Goal: Task Accomplishment & Management: Manage account settings

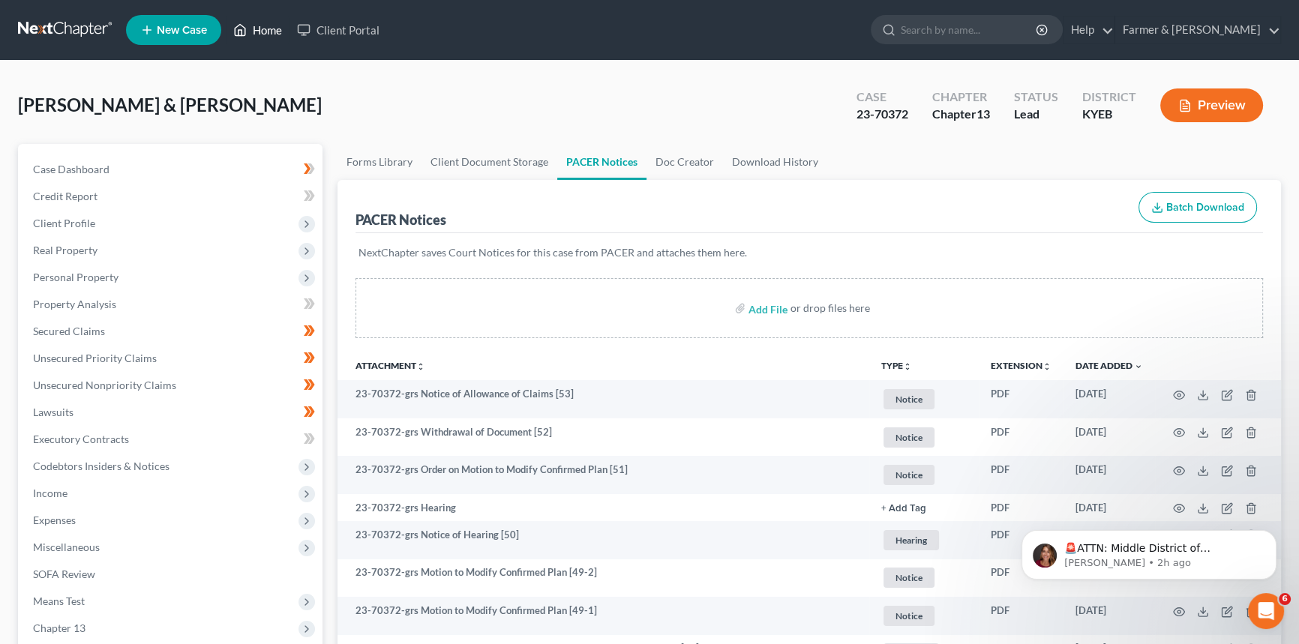
click at [267, 26] on link "Home" at bounding box center [258, 29] width 64 height 27
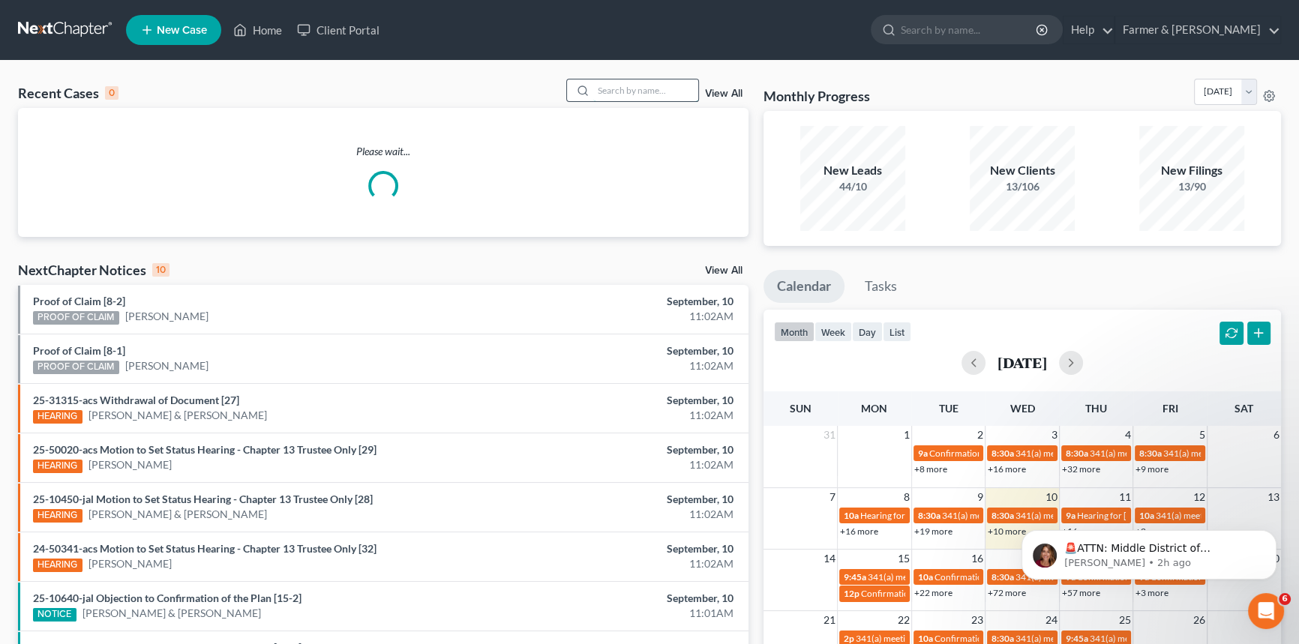
click at [663, 91] on input "search" at bounding box center [645, 90] width 105 height 22
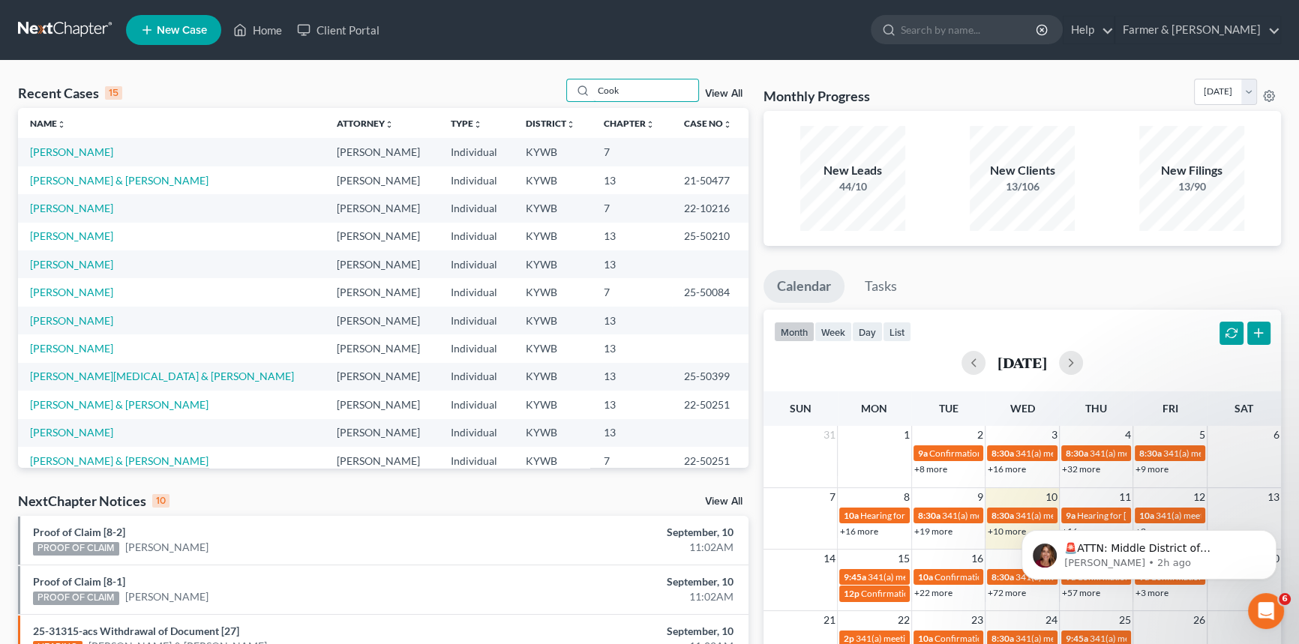
drag, startPoint x: 632, startPoint y: 91, endPoint x: 548, endPoint y: 83, distance: 84.4
click at [548, 83] on div "Recent Cases 15 Cook View All" at bounding box center [383, 93] width 730 height 29
type input "[PERSON_NAME]"
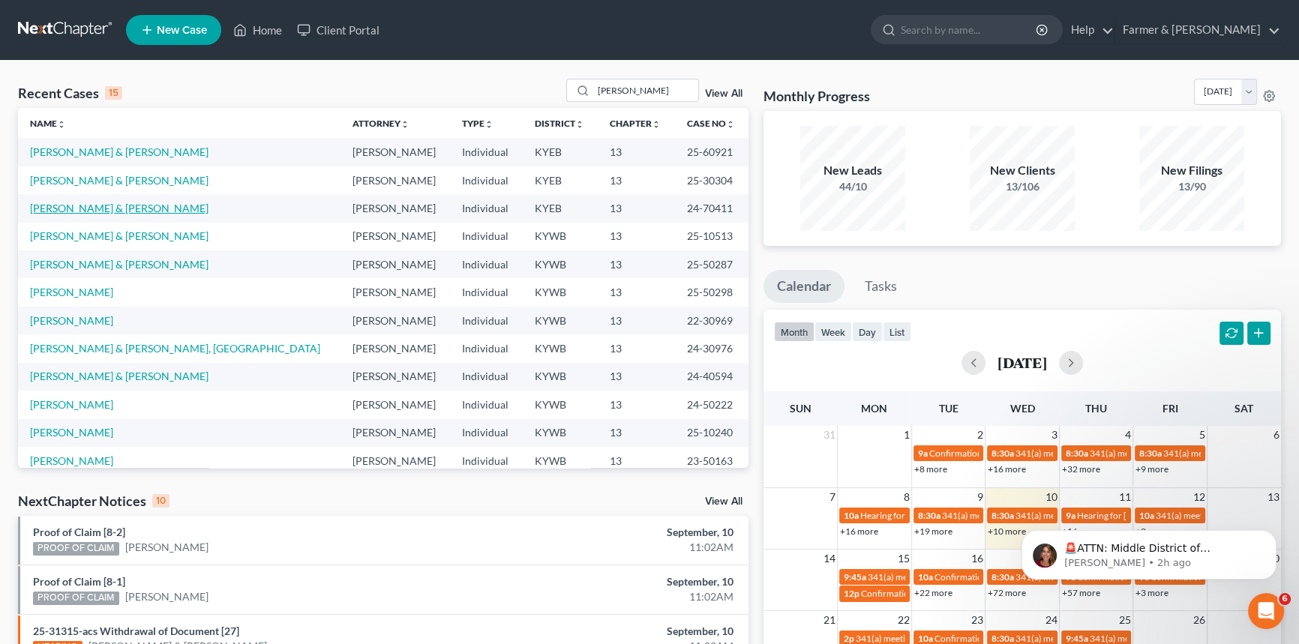
click at [93, 208] on link "[PERSON_NAME] & [PERSON_NAME]" at bounding box center [119, 208] width 178 height 13
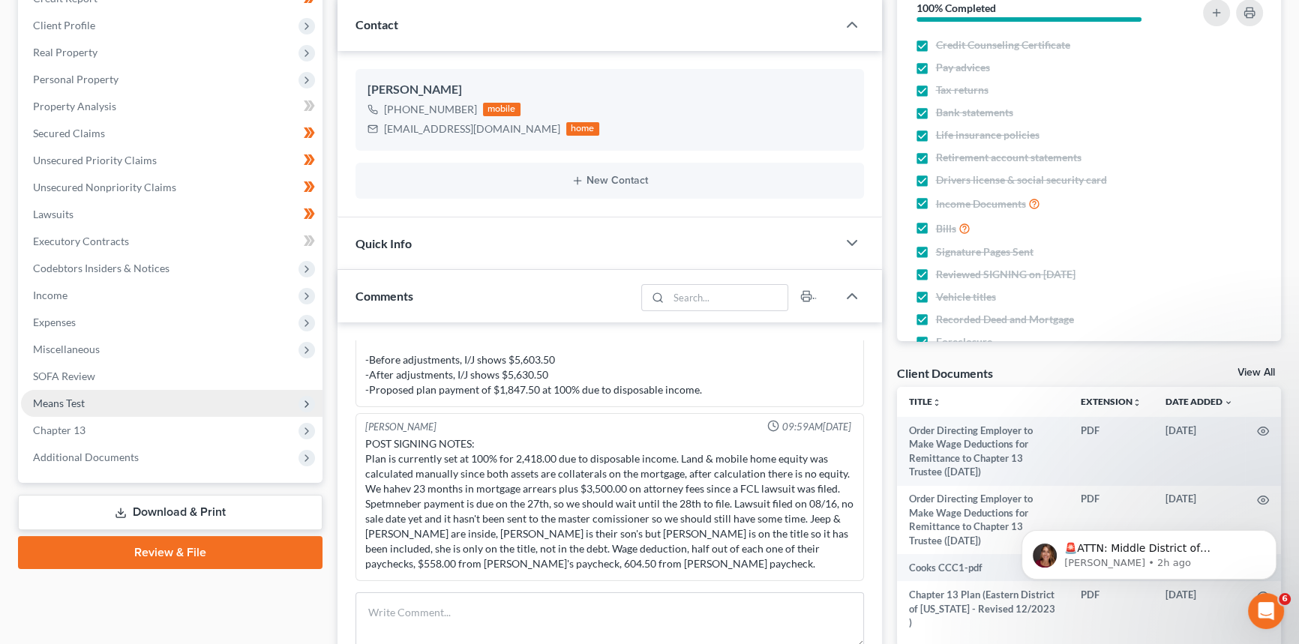
scroll to position [204, 0]
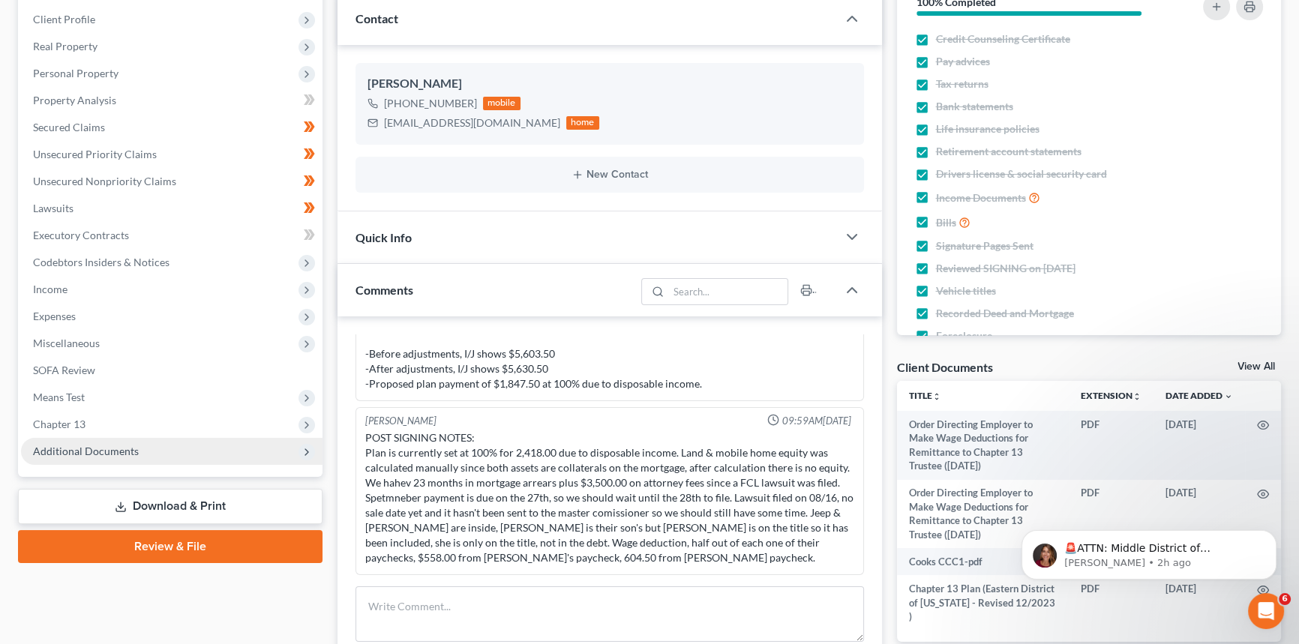
click at [82, 455] on span "Additional Documents" at bounding box center [86, 451] width 106 height 13
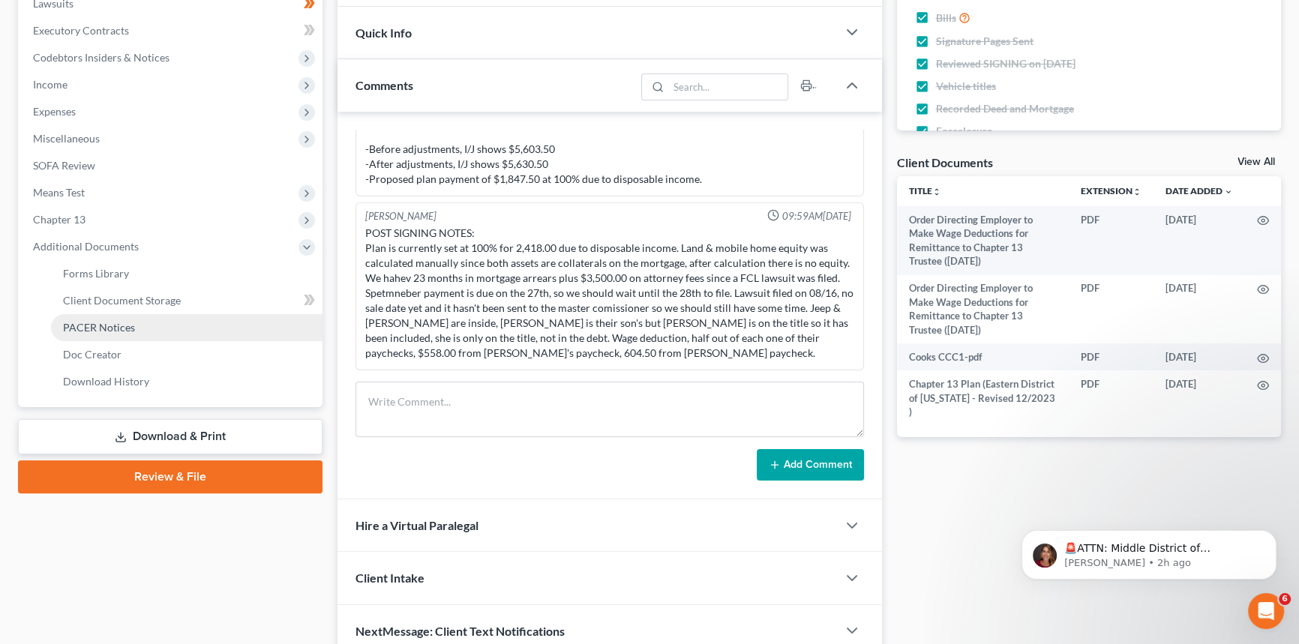
click at [116, 329] on span "PACER Notices" at bounding box center [99, 327] width 72 height 13
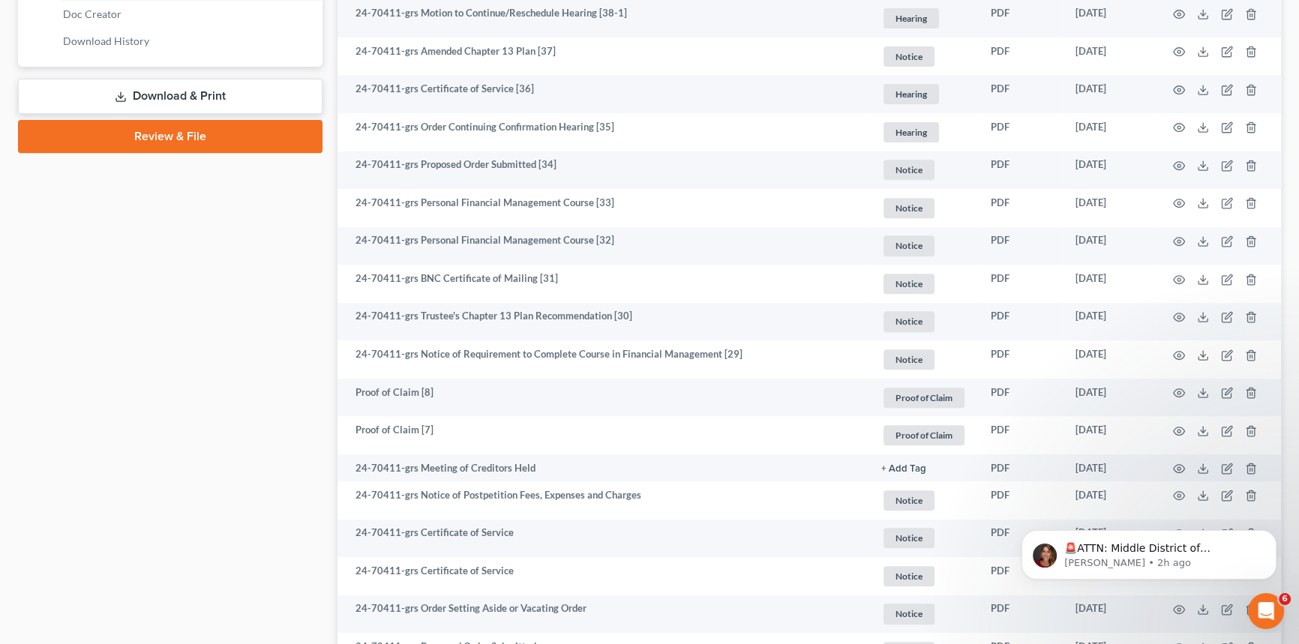
scroll to position [750, 0]
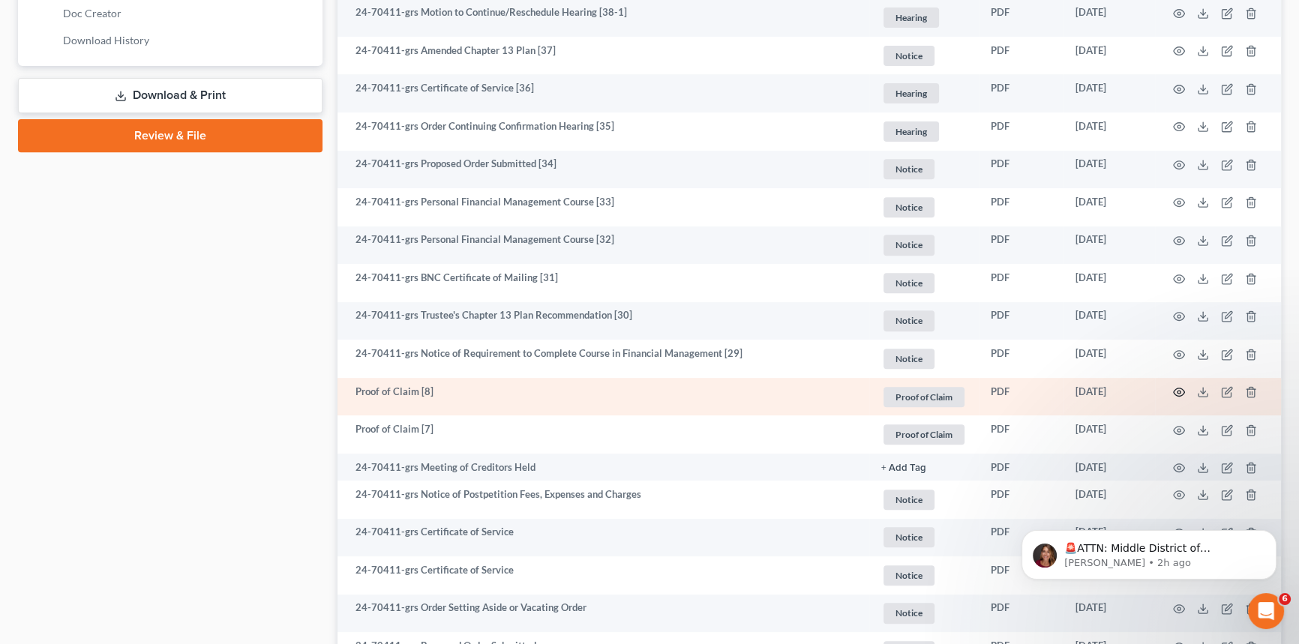
click at [1178, 390] on icon "button" at bounding box center [1179, 392] width 12 height 12
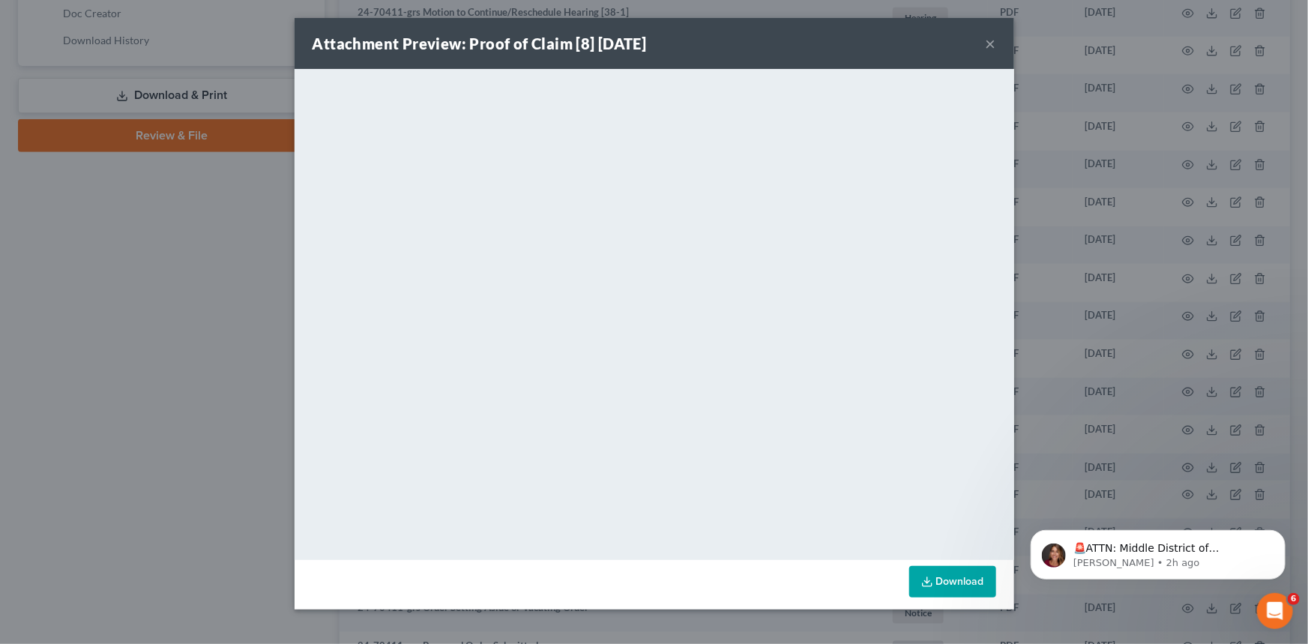
click at [989, 43] on button "×" at bounding box center [991, 43] width 10 height 18
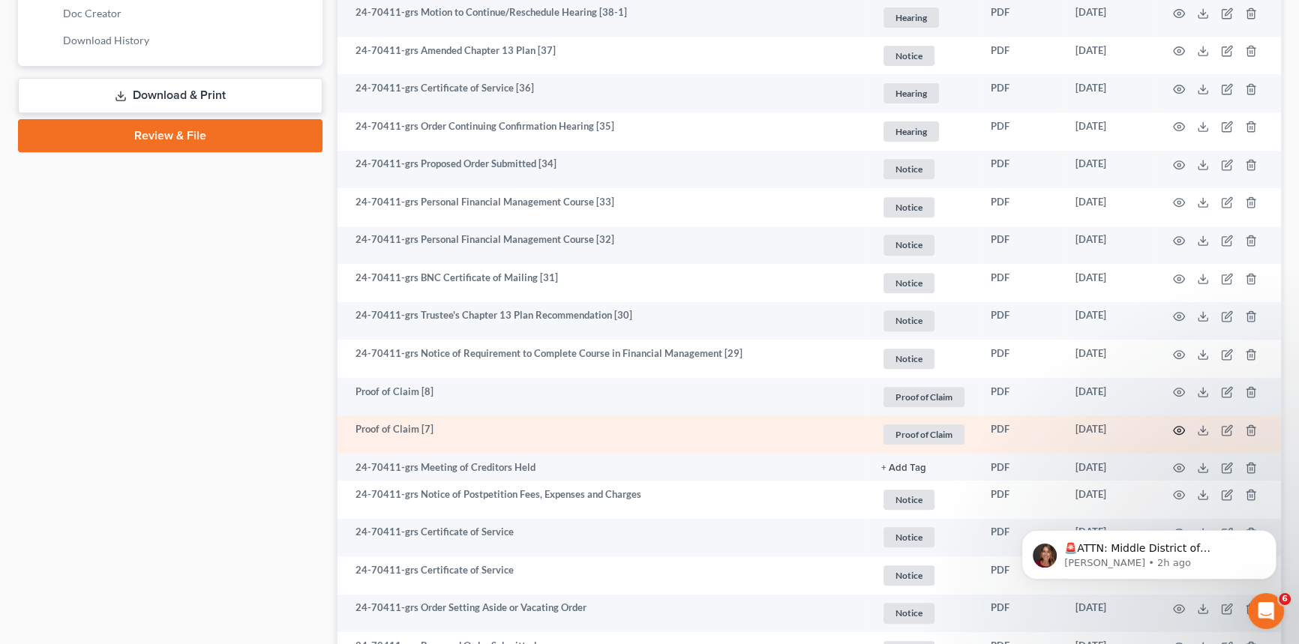
click at [1178, 428] on icon "button" at bounding box center [1179, 430] width 12 height 12
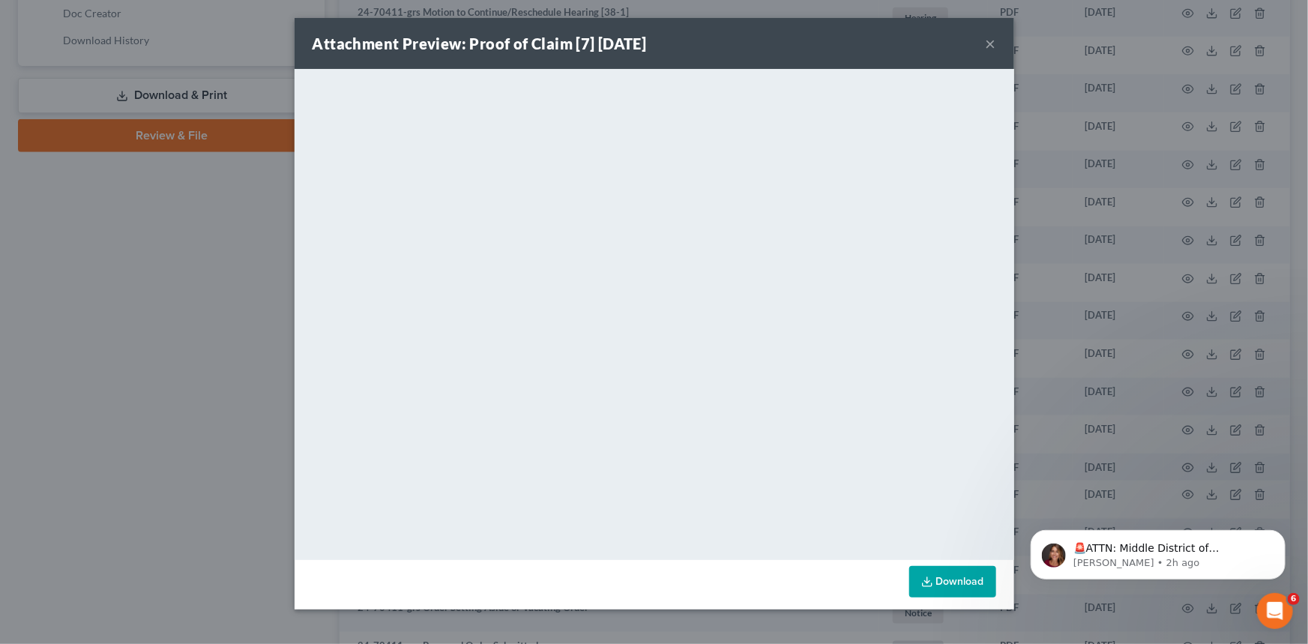
click at [994, 40] on button "×" at bounding box center [991, 43] width 10 height 18
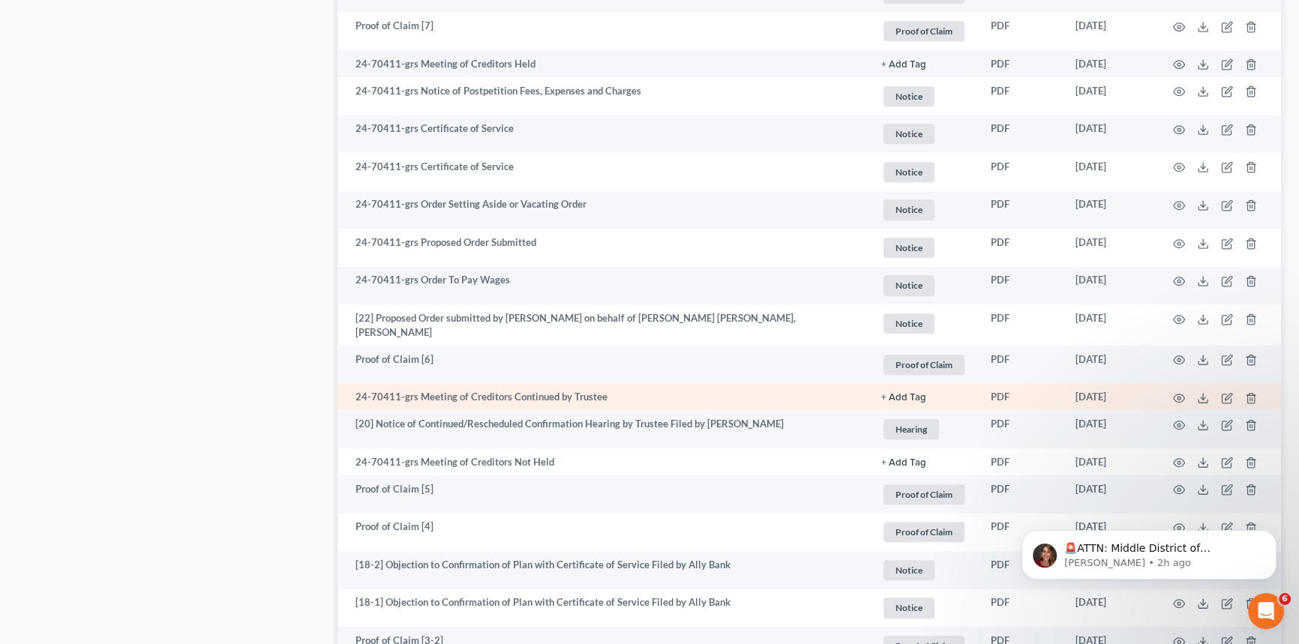
scroll to position [1159, 0]
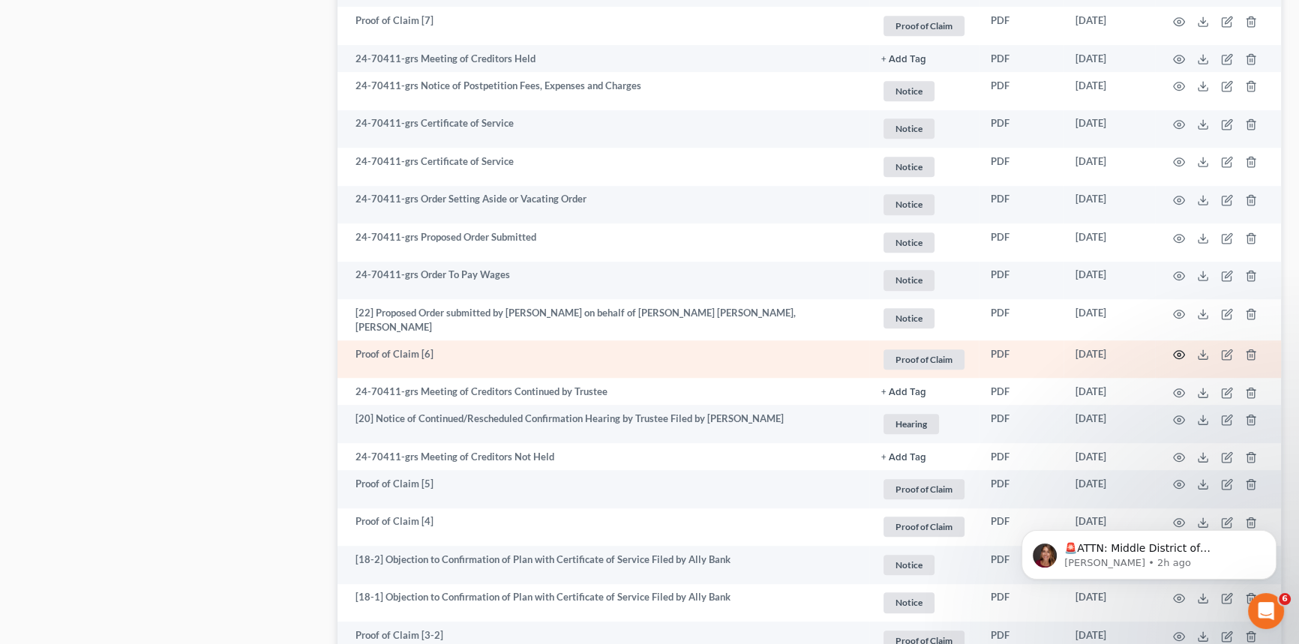
click at [1173, 349] on icon "button" at bounding box center [1179, 355] width 12 height 12
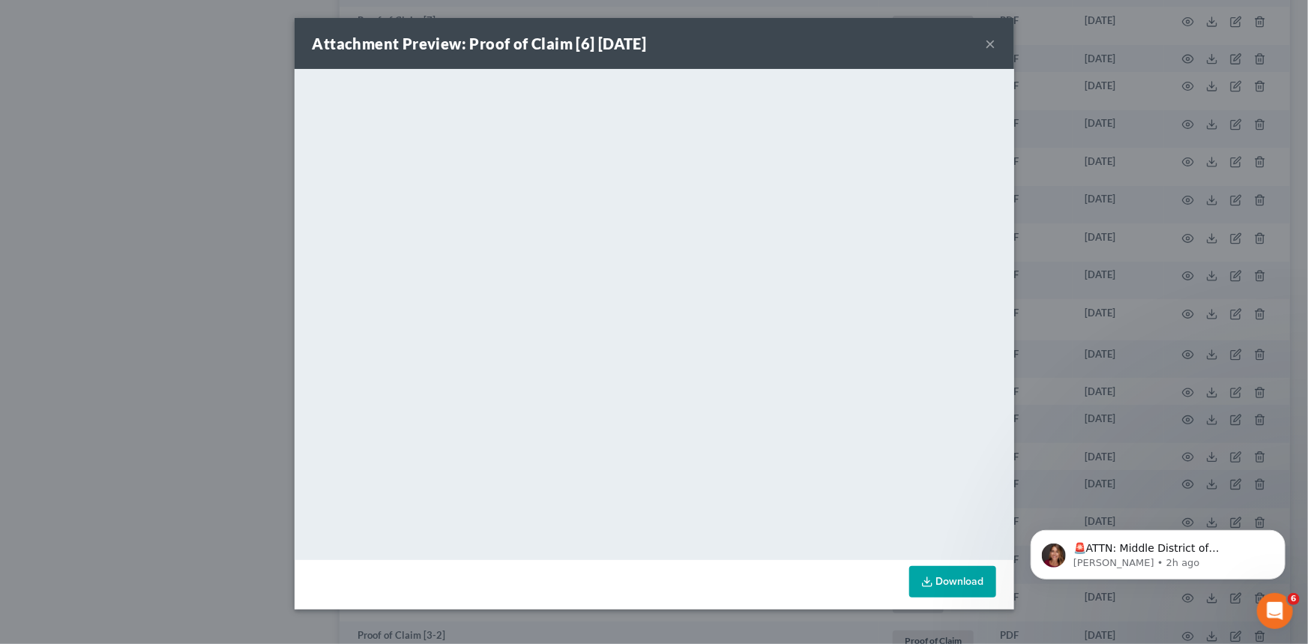
click at [990, 37] on button "×" at bounding box center [991, 43] width 10 height 18
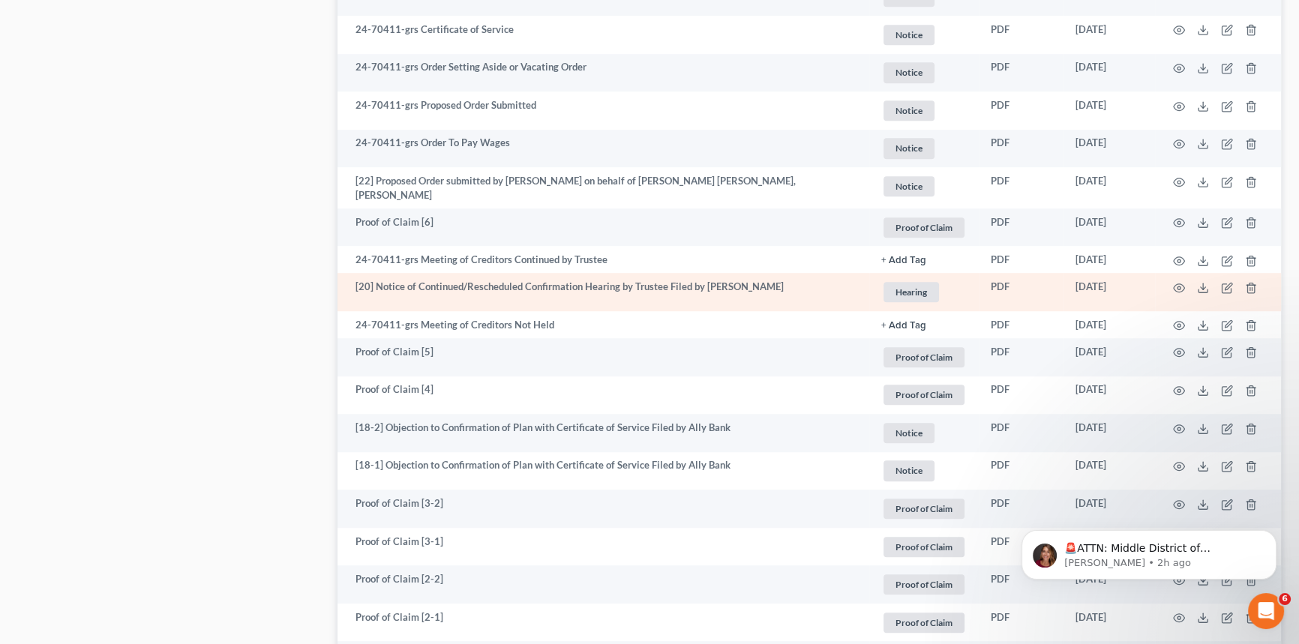
scroll to position [1295, 0]
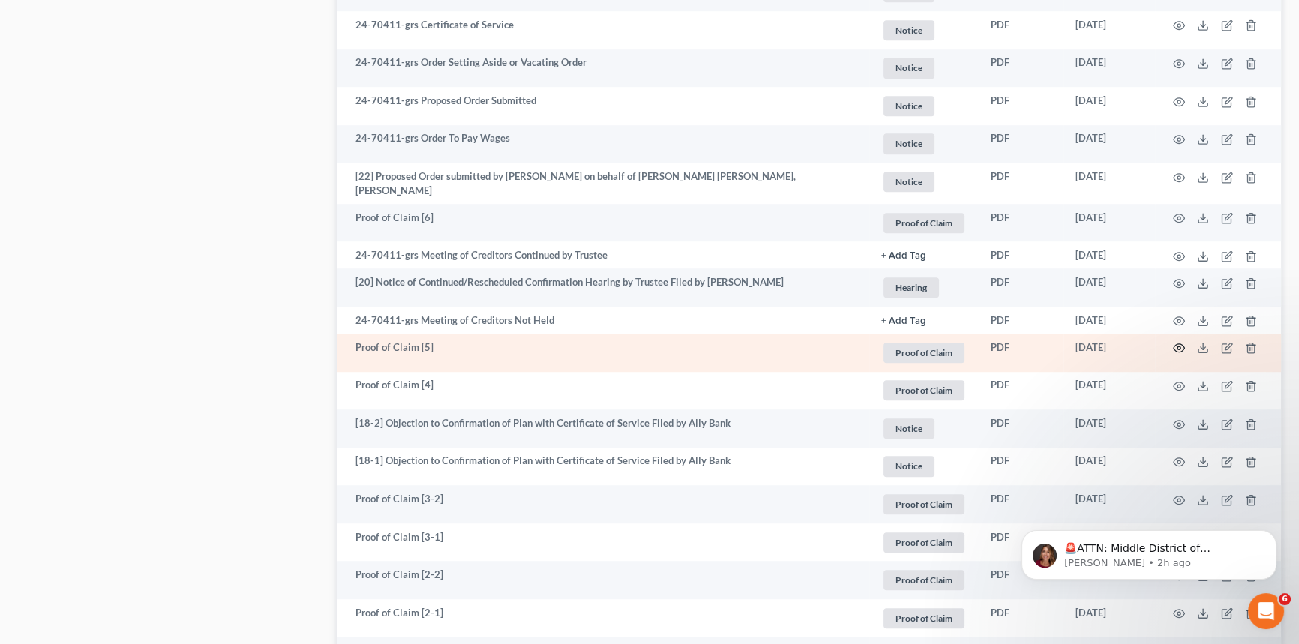
click at [1177, 344] on icon "button" at bounding box center [1179, 348] width 12 height 12
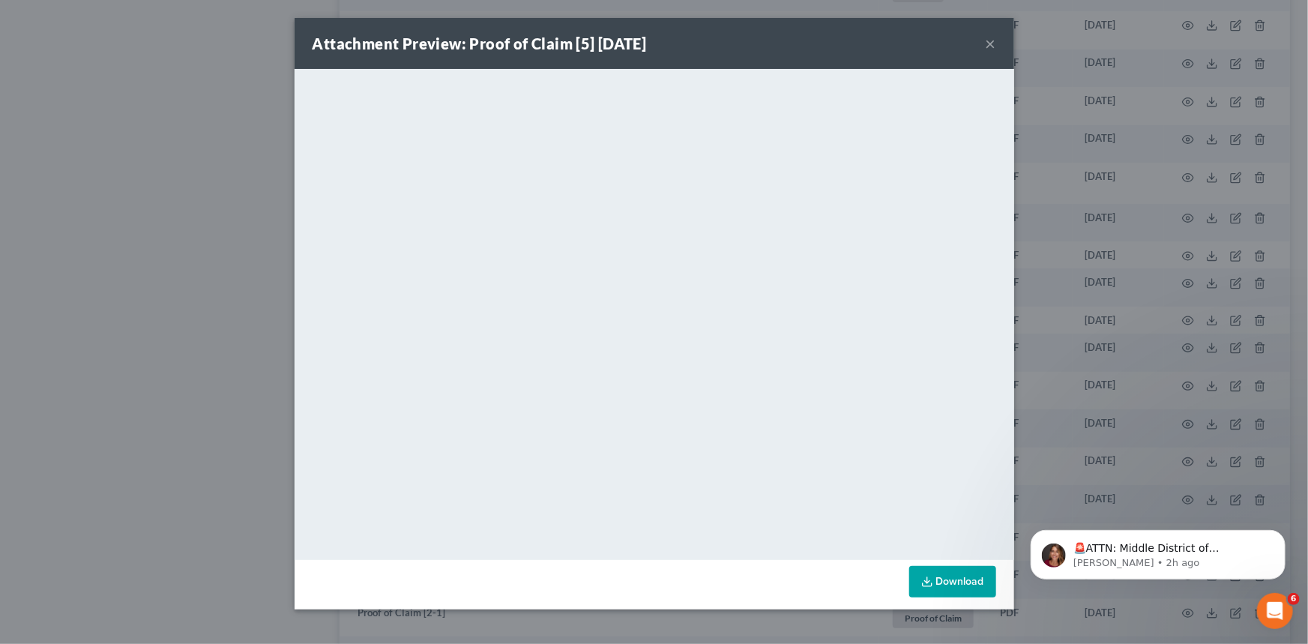
click at [993, 44] on button "×" at bounding box center [991, 43] width 10 height 18
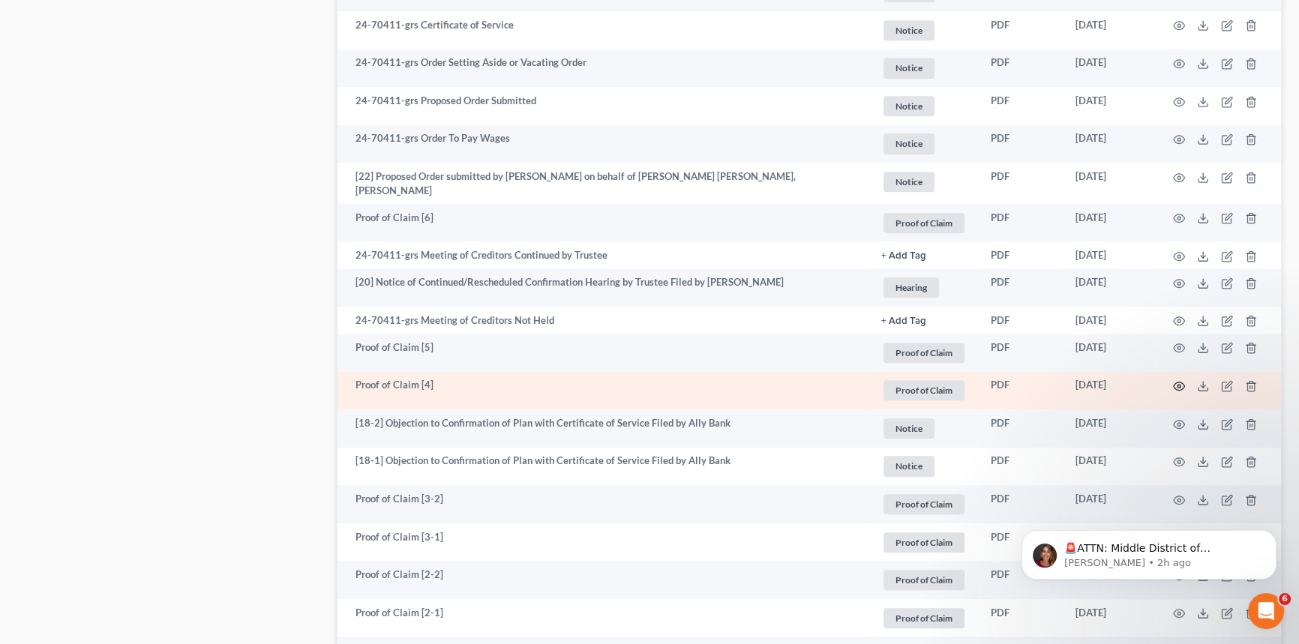
click at [1181, 381] on icon "button" at bounding box center [1179, 386] width 12 height 12
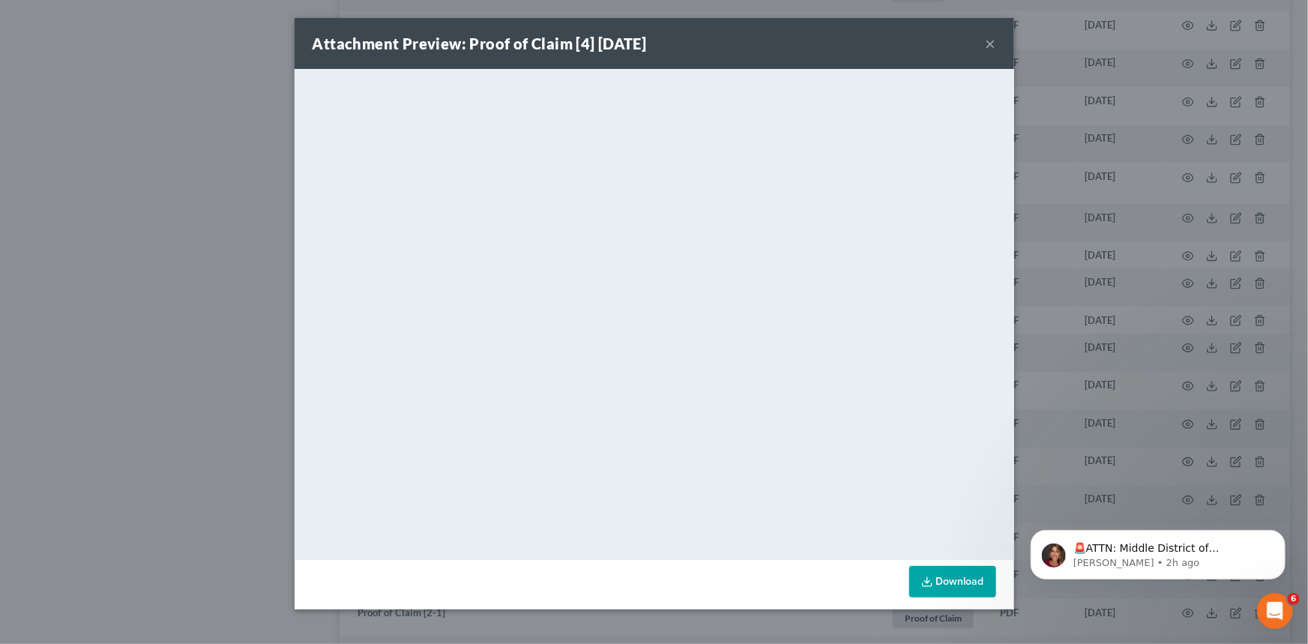
click at [990, 46] on button "×" at bounding box center [991, 43] width 10 height 18
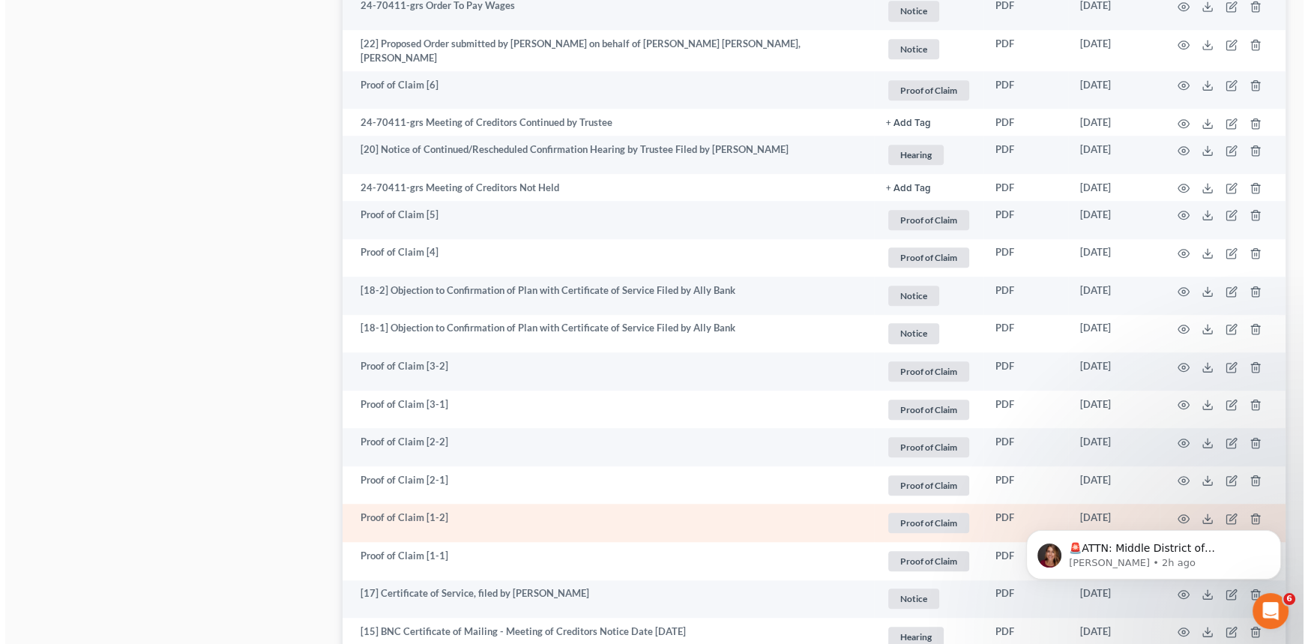
scroll to position [1500, 0]
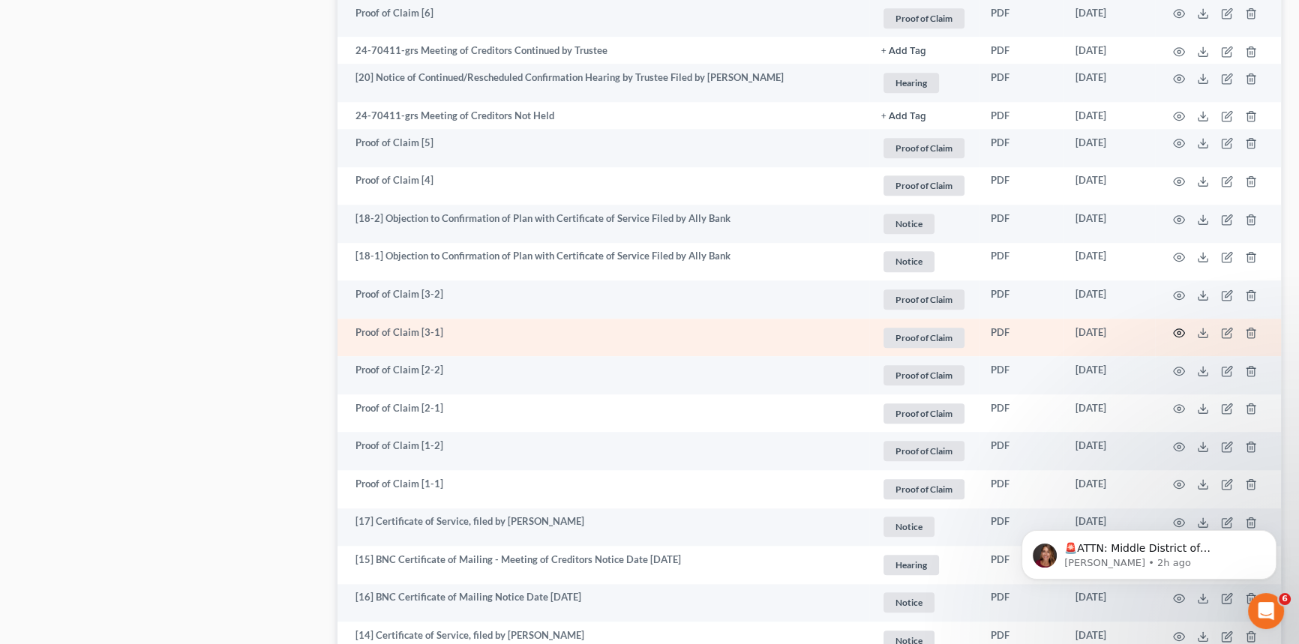
click at [1177, 331] on circle "button" at bounding box center [1178, 332] width 3 height 3
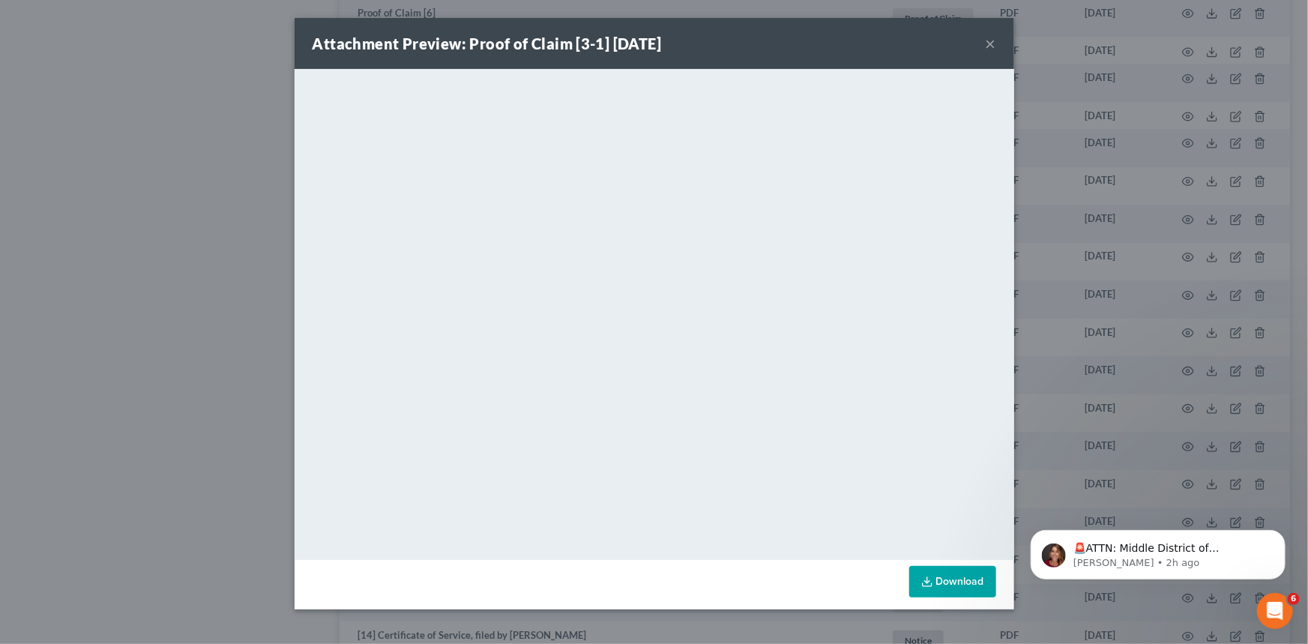
click at [991, 40] on button "×" at bounding box center [991, 43] width 10 height 18
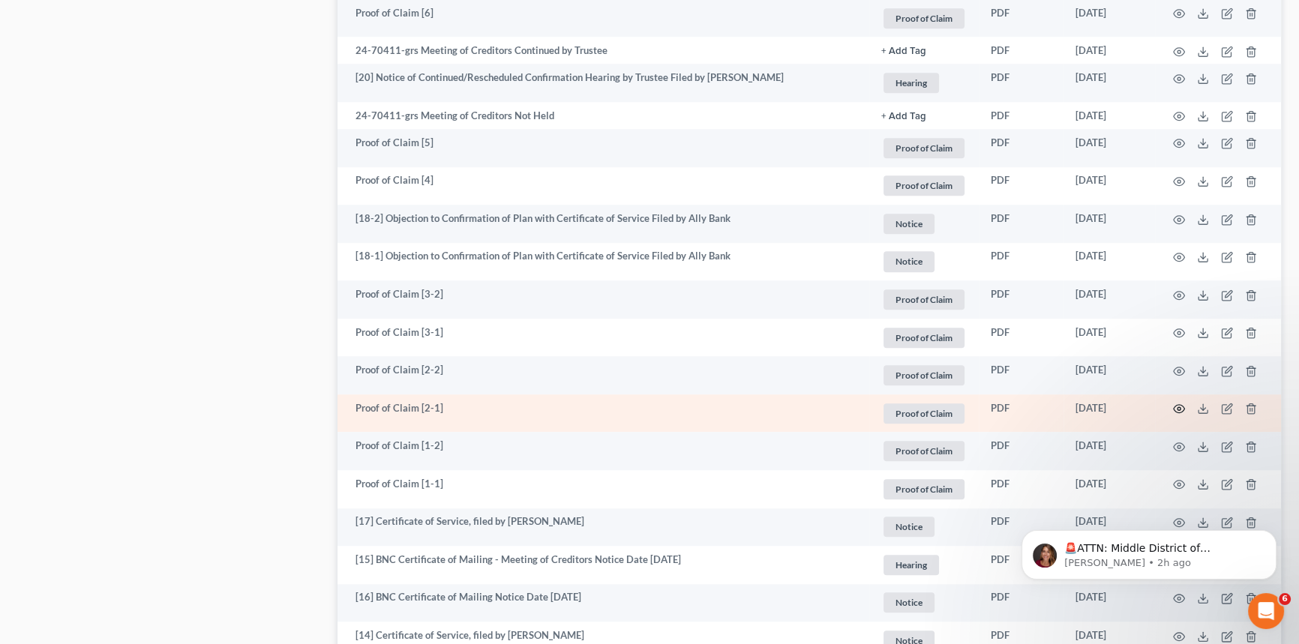
click at [1179, 407] on circle "button" at bounding box center [1178, 408] width 3 height 3
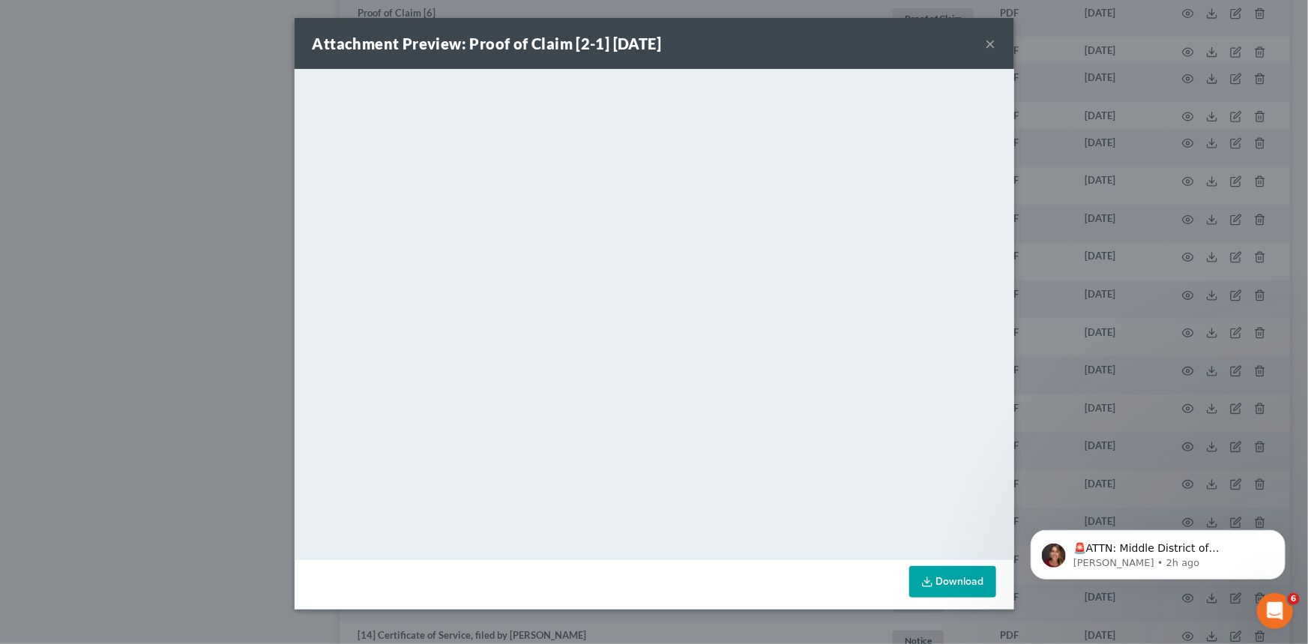
click at [991, 43] on button "×" at bounding box center [991, 43] width 10 height 18
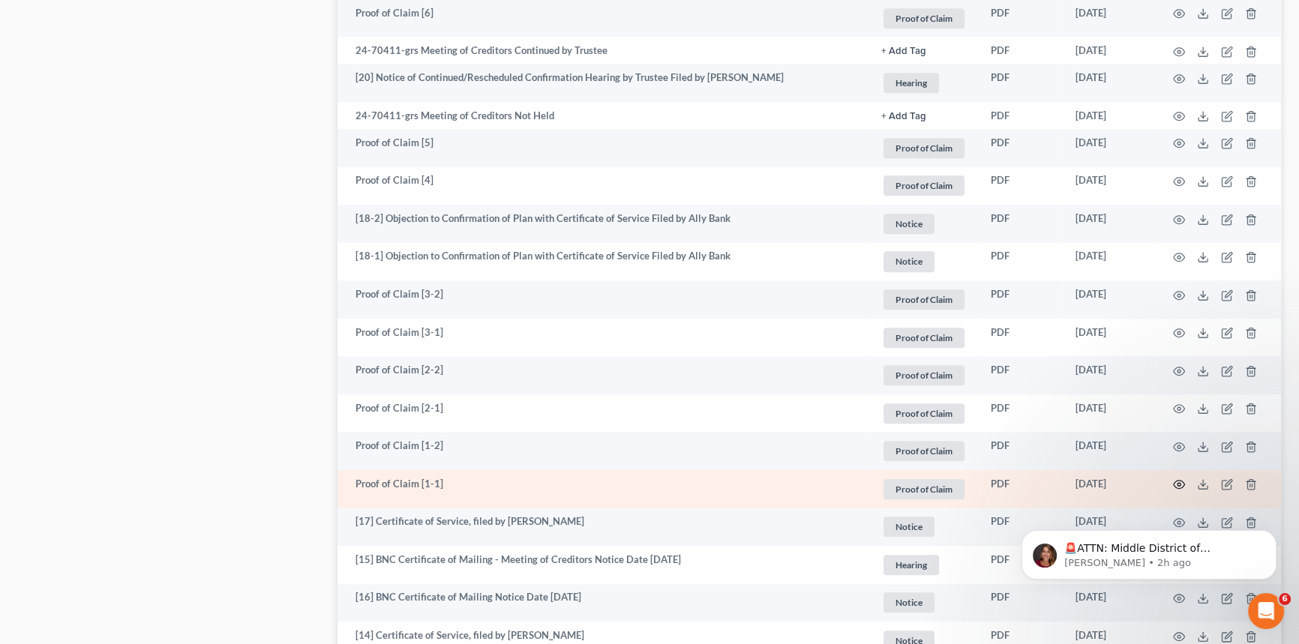
click at [1176, 478] on icon "button" at bounding box center [1179, 484] width 12 height 12
